Goal: Task Accomplishment & Management: Complete application form

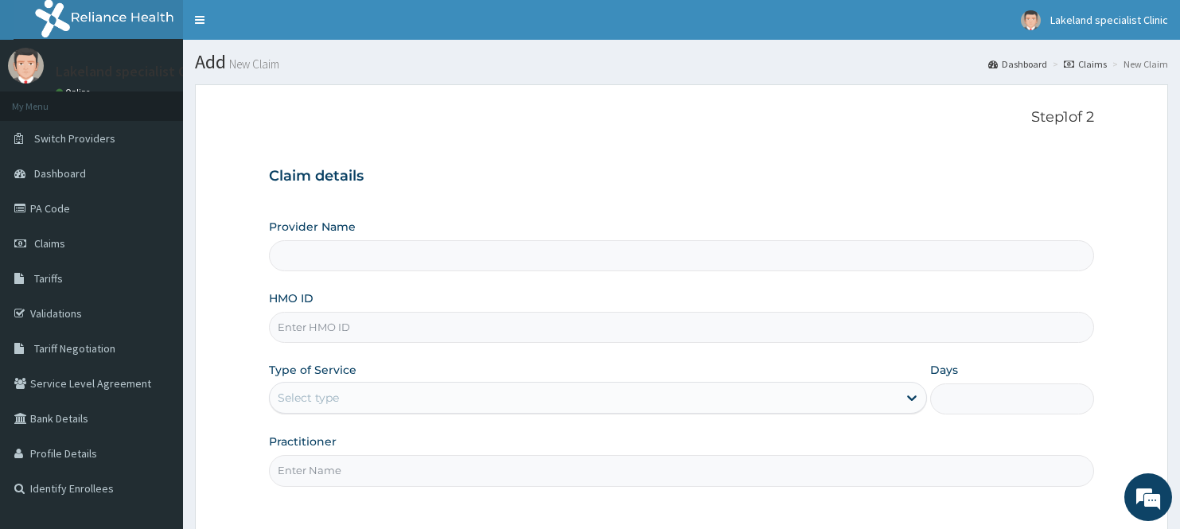
type input "Lake Land Specialist Clinic"
click at [417, 240] on div "Provider Name Lake Land Specialist Clinic" at bounding box center [682, 245] width 826 height 53
click at [359, 324] on input "HMO ID" at bounding box center [682, 327] width 826 height 31
paste input "NNT/10009/E"
type input "NNT/10009/E"
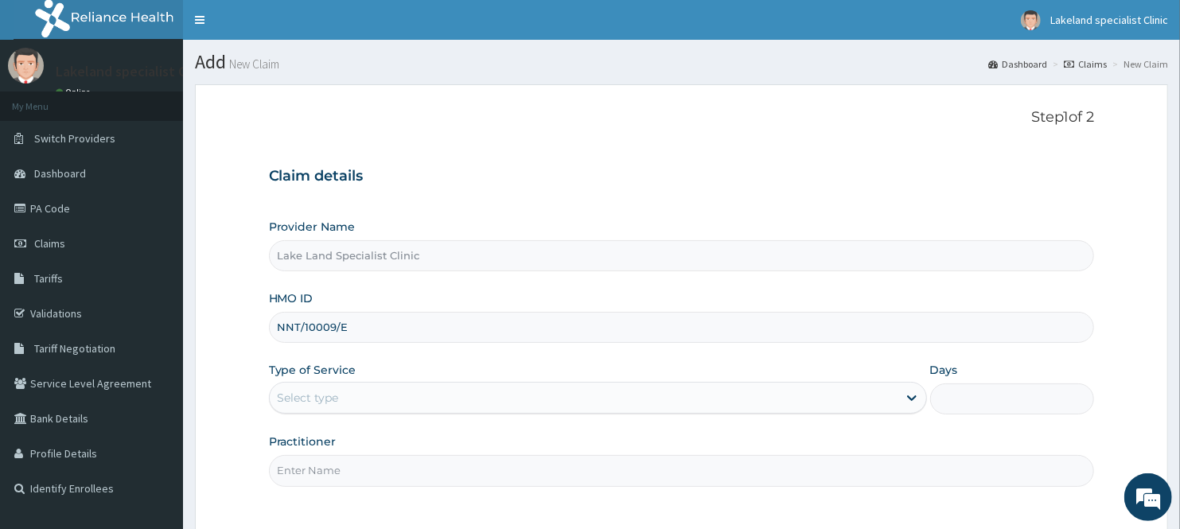
click at [370, 396] on div "Select type" at bounding box center [584, 397] width 628 height 25
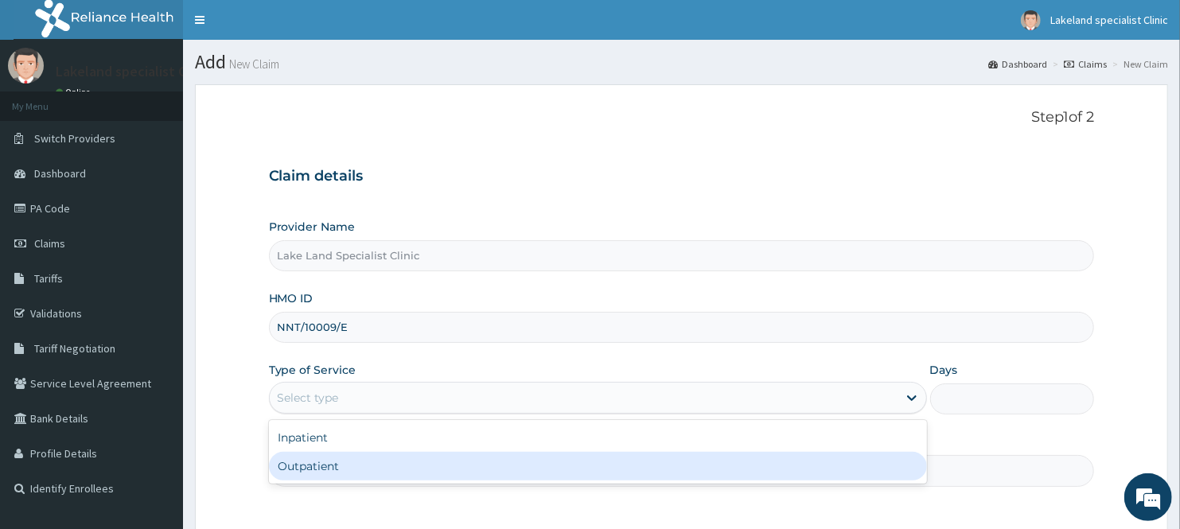
click at [337, 460] on div "Outpatient" at bounding box center [598, 466] width 658 height 29
type input "1"
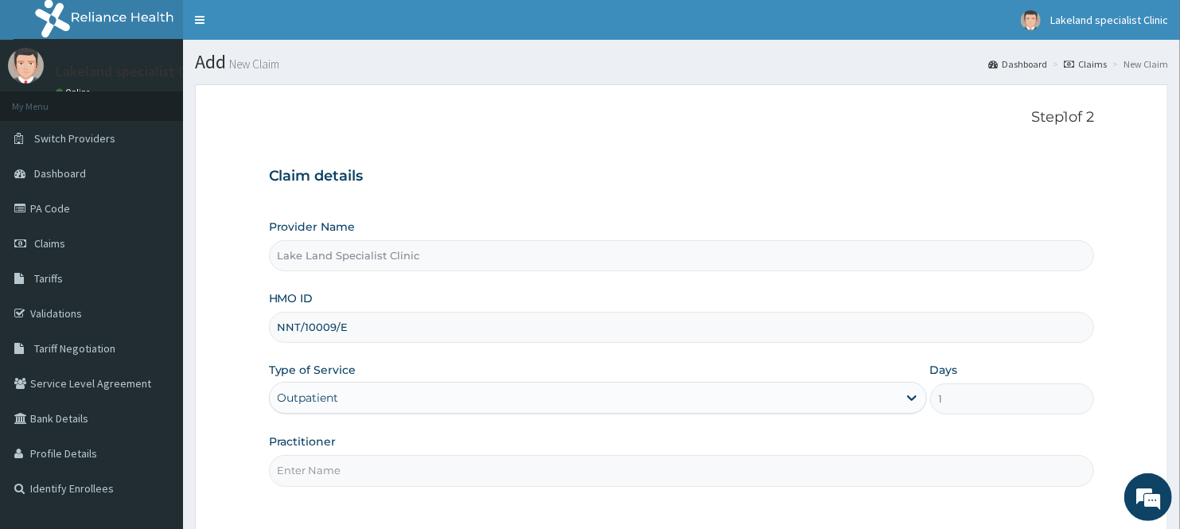
click at [344, 474] on input "Practitioner" at bounding box center [682, 470] width 826 height 31
type input "DR PAUL"
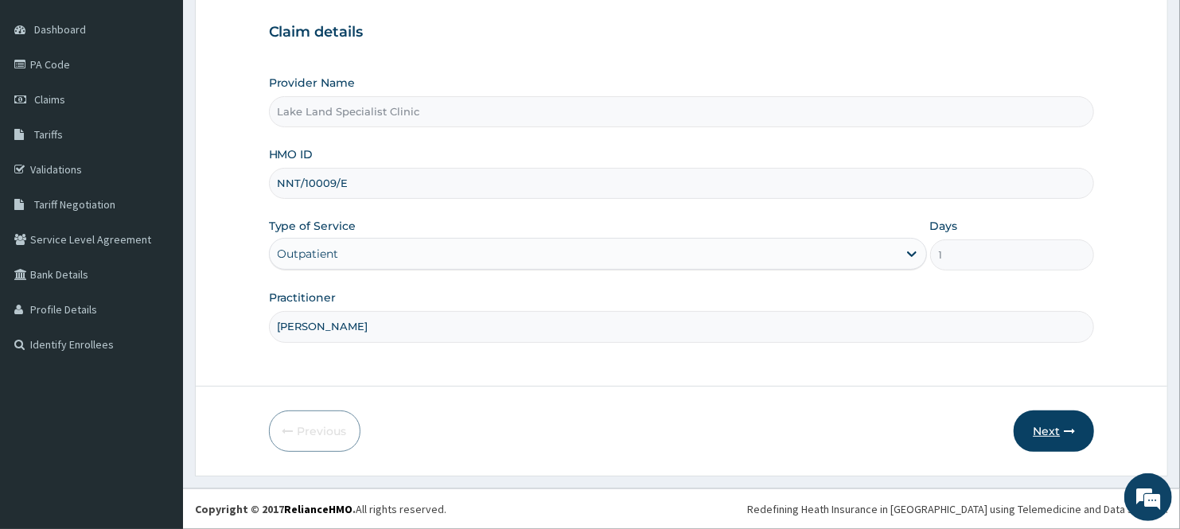
click at [1077, 427] on button "Next" at bounding box center [1054, 431] width 80 height 41
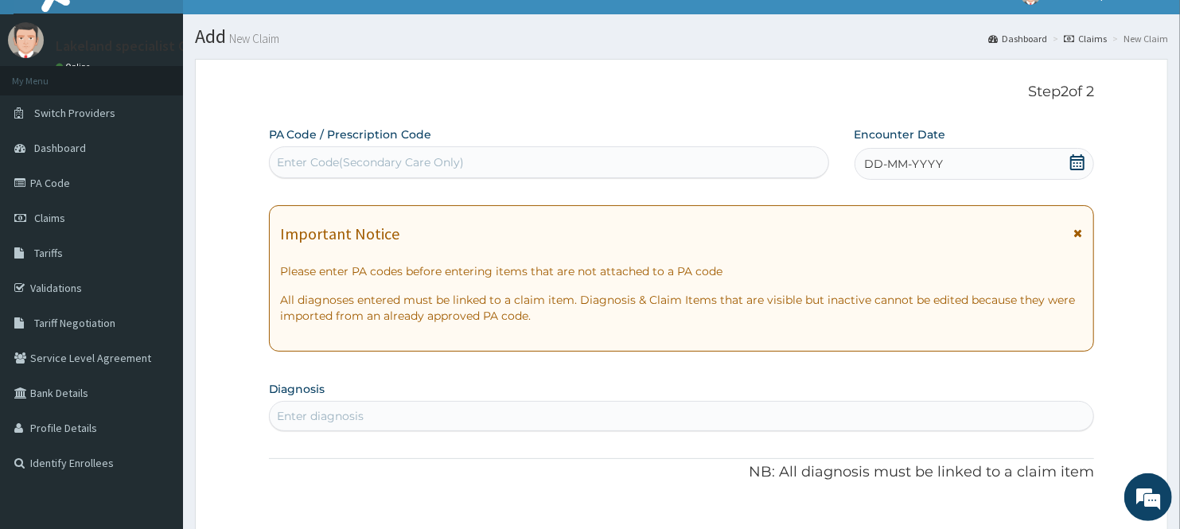
scroll to position [0, 0]
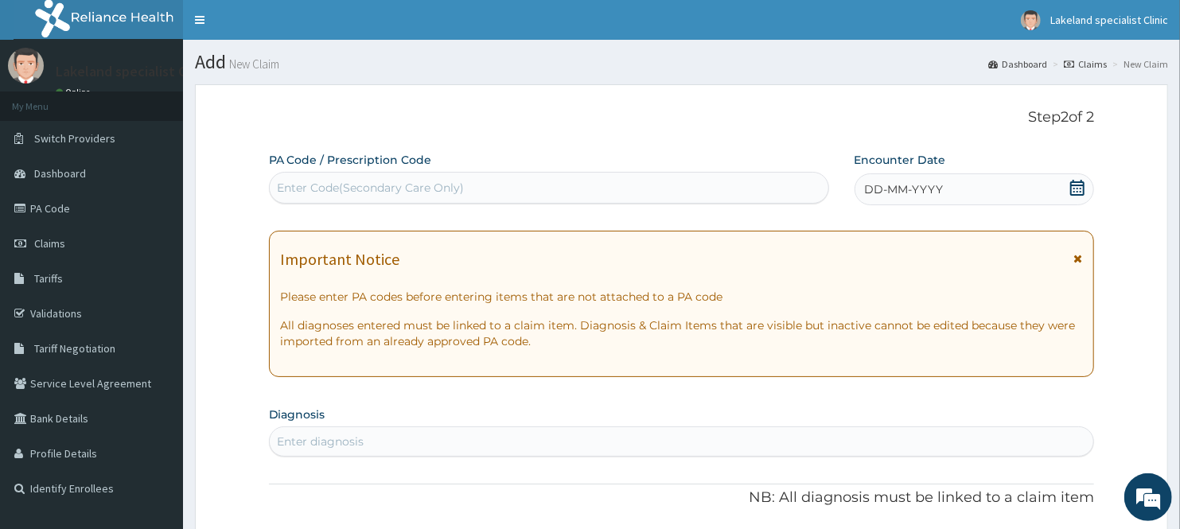
click at [414, 183] on div "Enter Code(Secondary Care Only)" at bounding box center [371, 188] width 187 height 16
paste input "PA/267255"
type input "PA/267255"
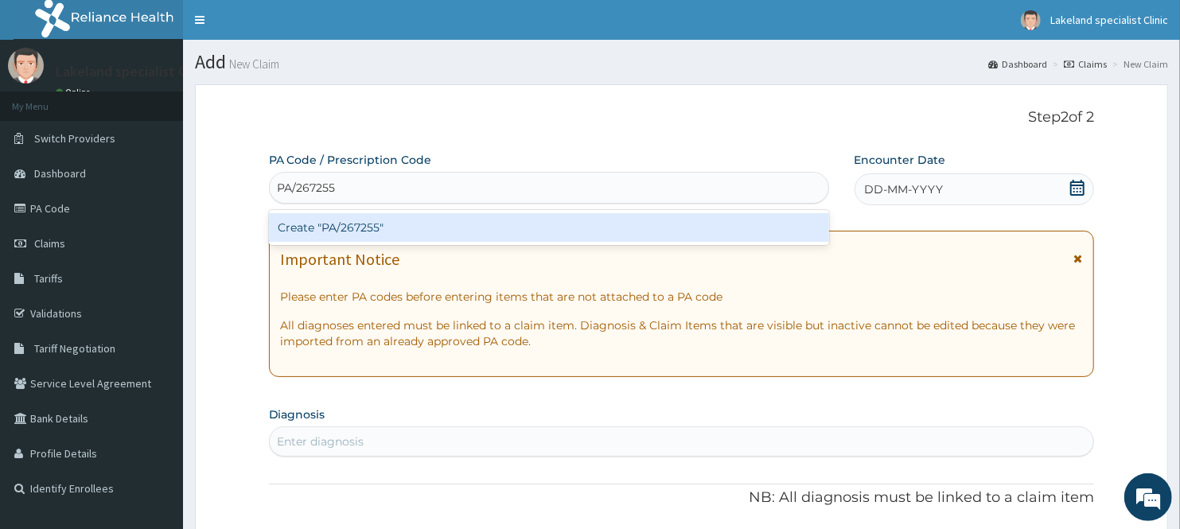
click at [351, 223] on div "Create "PA/267255"" at bounding box center [549, 227] width 560 height 29
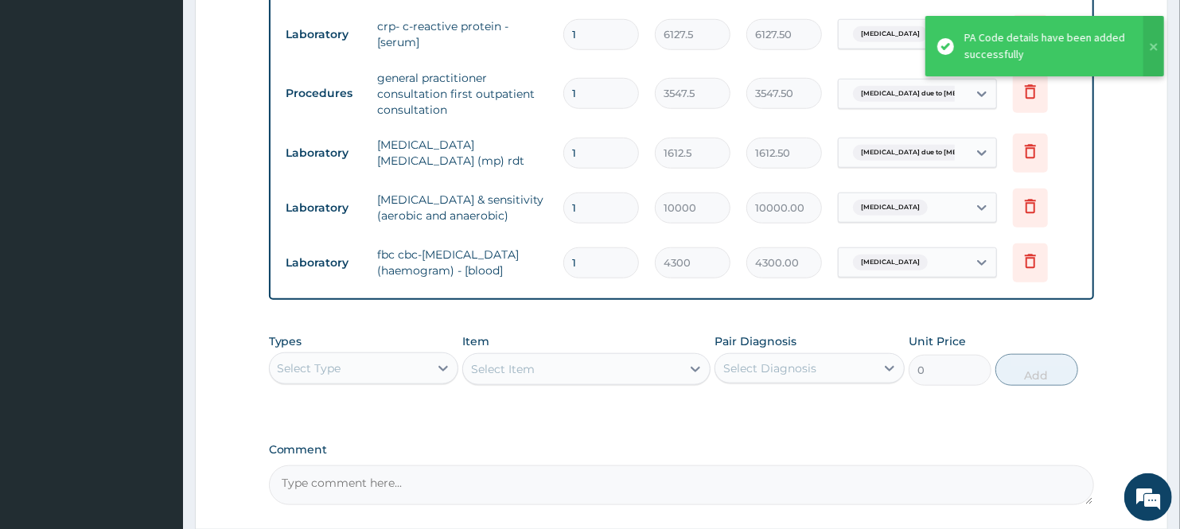
scroll to position [992, 0]
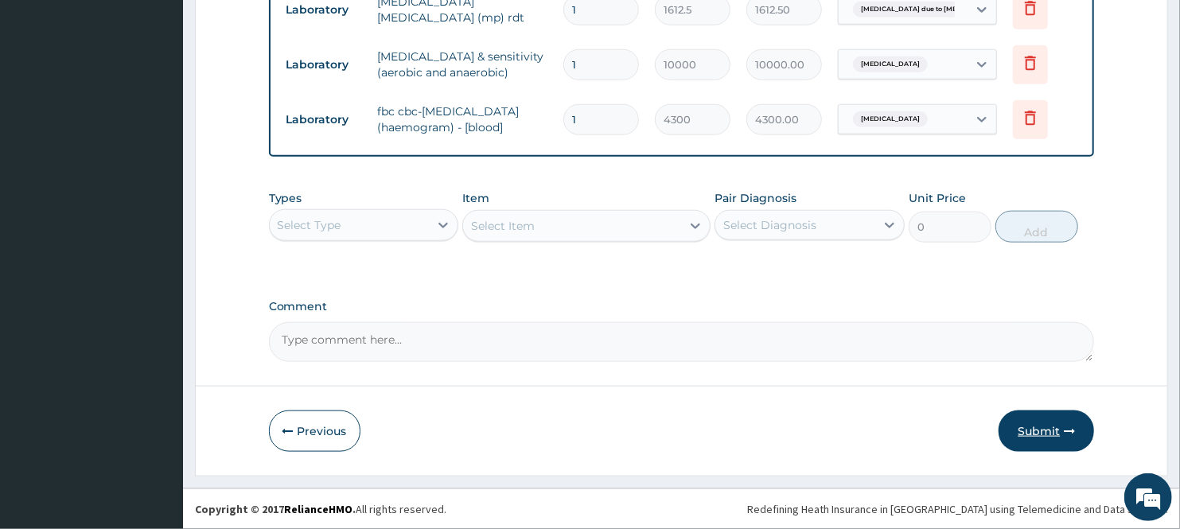
click at [1022, 428] on button "Submit" at bounding box center [1046, 431] width 95 height 41
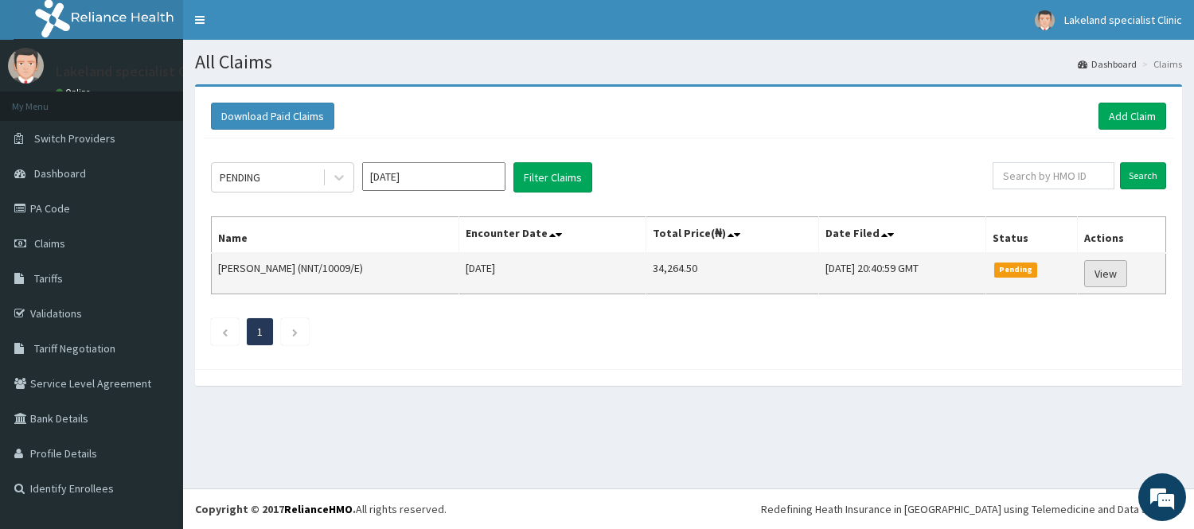
click at [1102, 272] on link "View" at bounding box center [1105, 273] width 43 height 27
